Goal: Information Seeking & Learning: Understand process/instructions

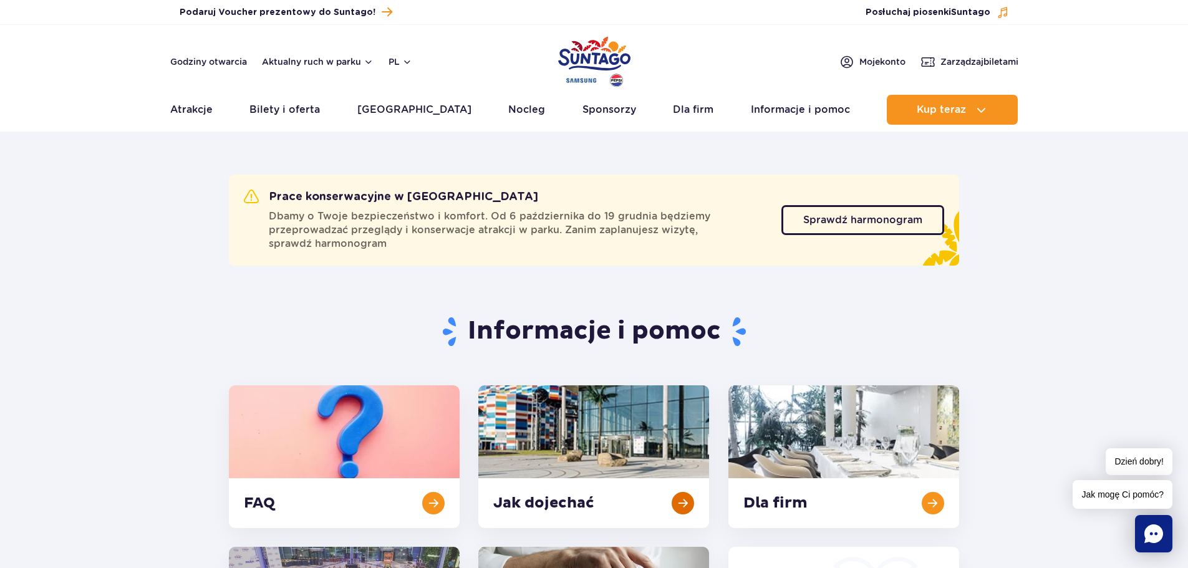
click at [571, 451] on link at bounding box center [593, 456] width 231 height 143
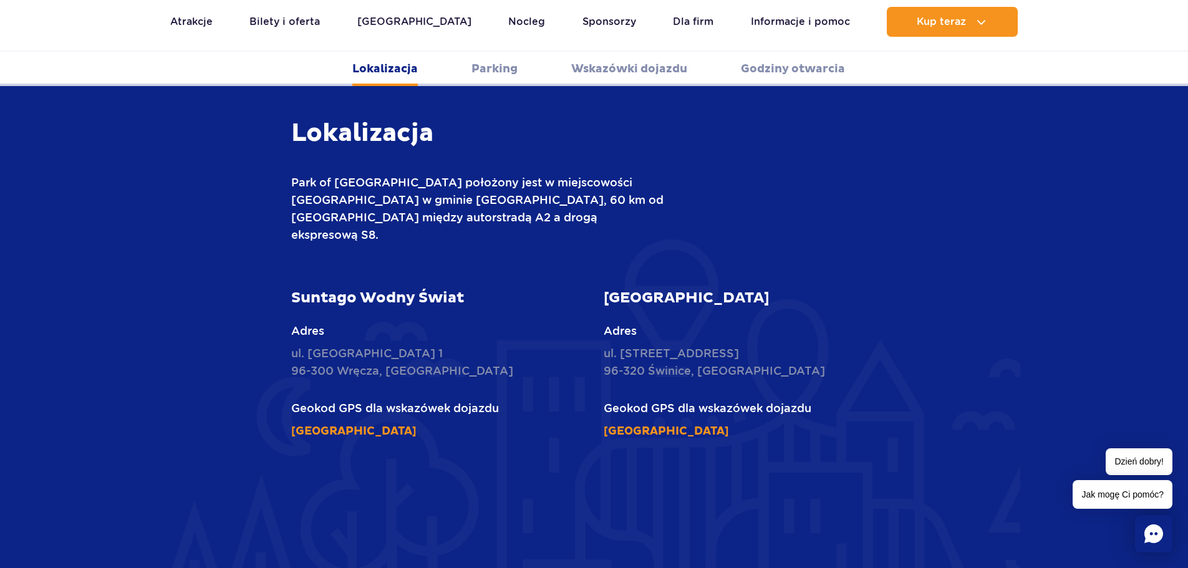
scroll to position [422, 0]
